Goal: Find specific page/section: Find specific page/section

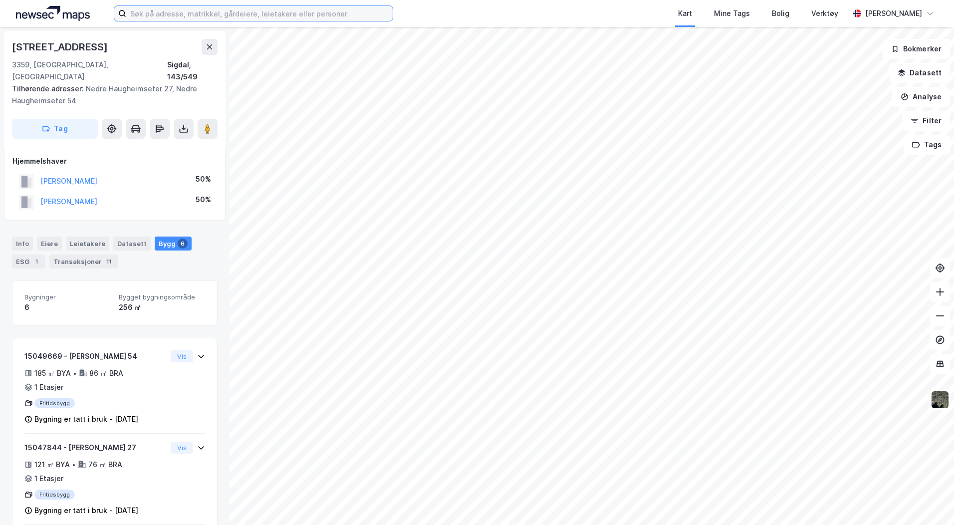
click at [171, 14] on input at bounding box center [259, 13] width 267 height 15
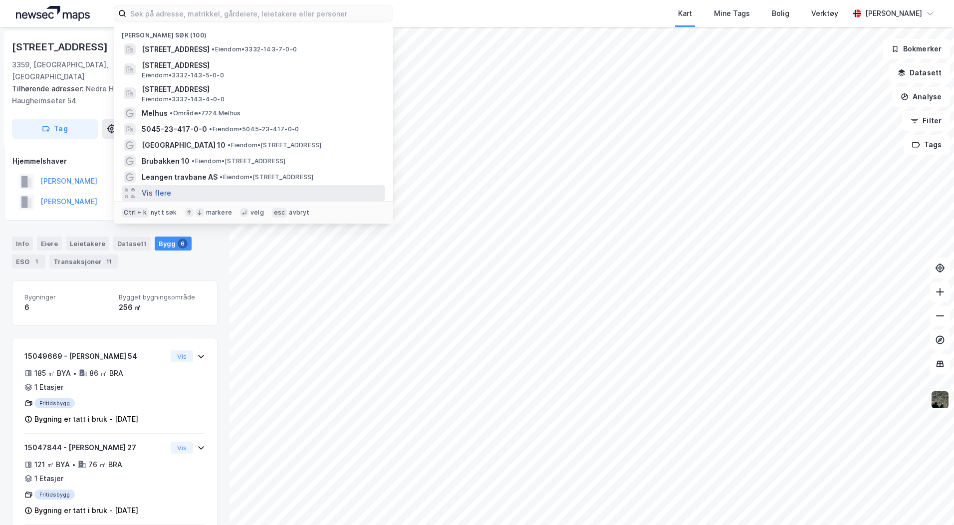
click at [156, 196] on button "Vis flere" at bounding box center [156, 193] width 29 height 12
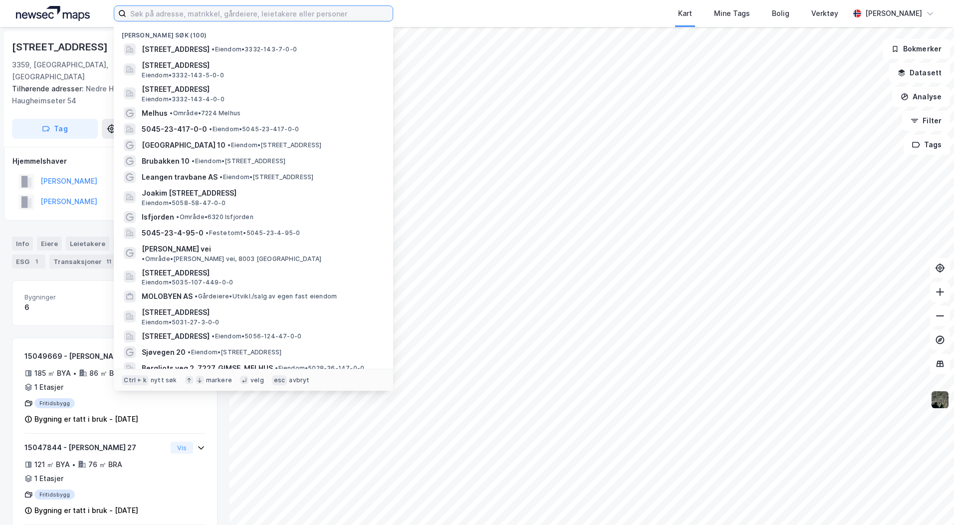
click at [170, 14] on input at bounding box center [259, 13] width 267 height 15
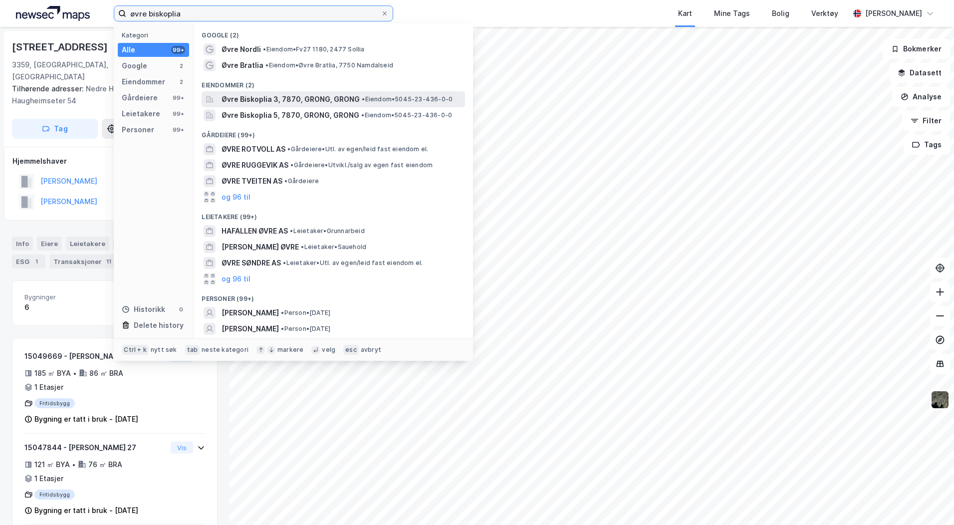
type input "øvre biskoplia"
click at [289, 102] on span "Øvre Biskoplia 3, 7870, GRONG, GRONG" at bounding box center [291, 99] width 138 height 12
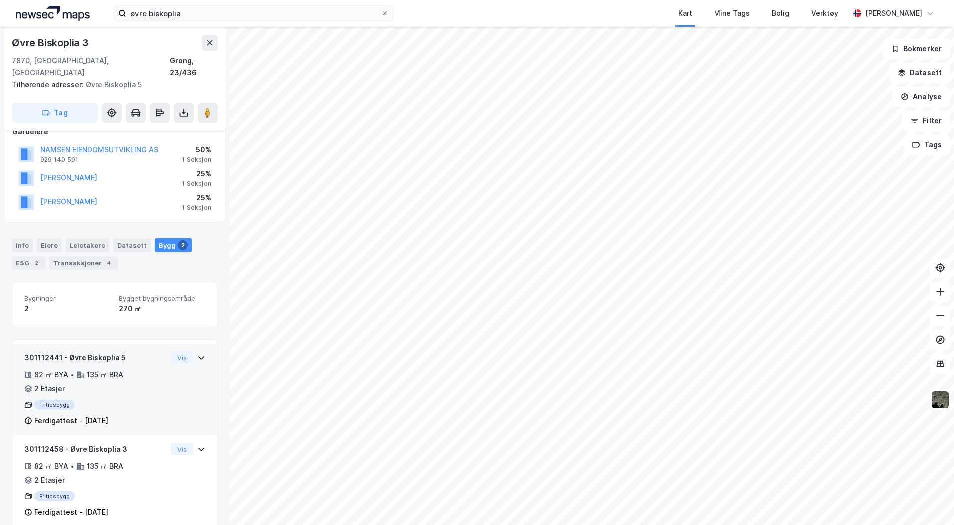
scroll to position [118, 0]
